Goal: Find specific page/section: Find specific page/section

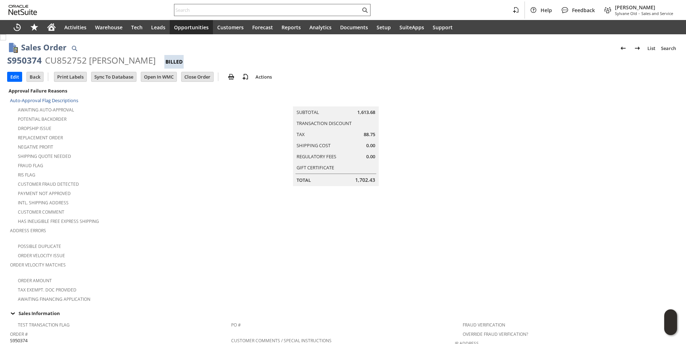
click at [218, 10] on input "text" at bounding box center [267, 10] width 186 height 9
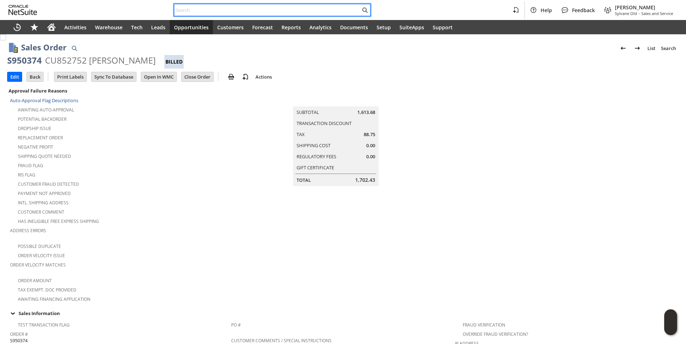
paste input "[PERSON_NAME][EMAIL_ADDRESS][PERSON_NAME][DOMAIN_NAME]"
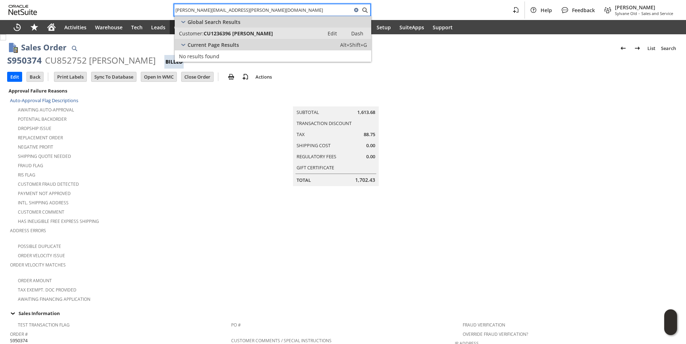
type input "[PERSON_NAME][EMAIL_ADDRESS][PERSON_NAME][DOMAIN_NAME]"
click at [244, 33] on span "CU1236396 [PERSON_NAME]" at bounding box center [238, 33] width 69 height 7
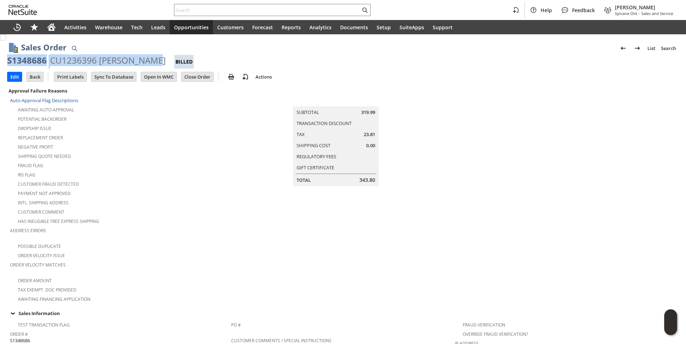
drag, startPoint x: 6, startPoint y: 59, endPoint x: 150, endPoint y: 63, distance: 144.0
copy div "S1348686 CU1236396 Amy Pinkston"
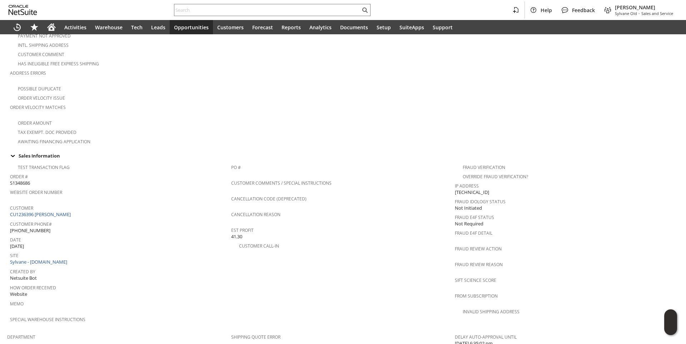
scroll to position [179, 0]
